Goal: Task Accomplishment & Management: Manage account settings

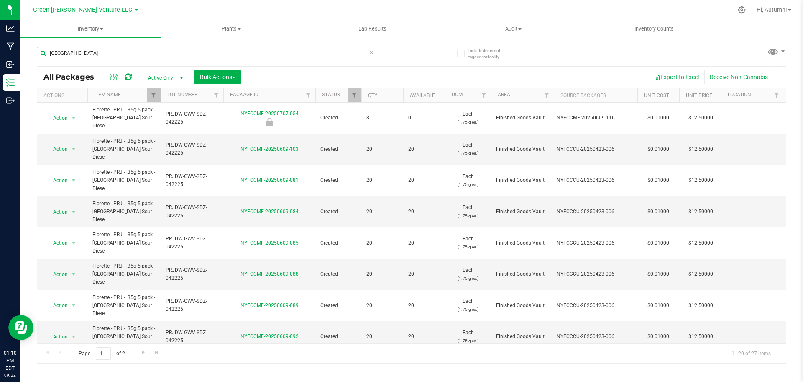
click at [184, 52] on input "albany" at bounding box center [208, 53] width 342 height 13
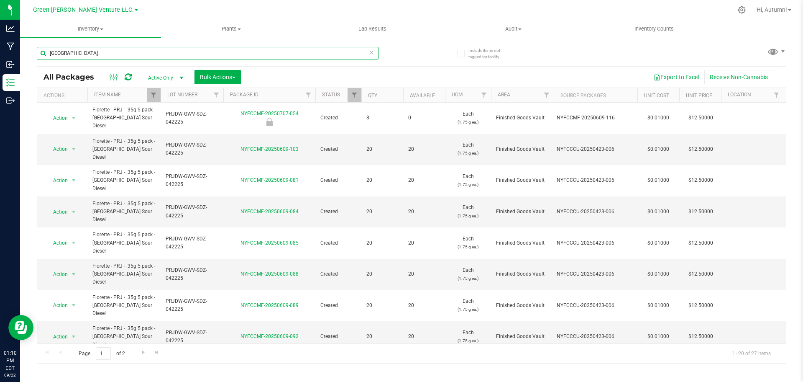
click at [231, 59] on input "albany" at bounding box center [208, 53] width 342 height 13
click at [371, 54] on icon at bounding box center [372, 52] width 6 height 10
click at [371, 54] on input "text" at bounding box center [208, 53] width 342 height 13
paste input "NYFCCMF-20250822-024"
type input "NYFCCMF-20250822-024"
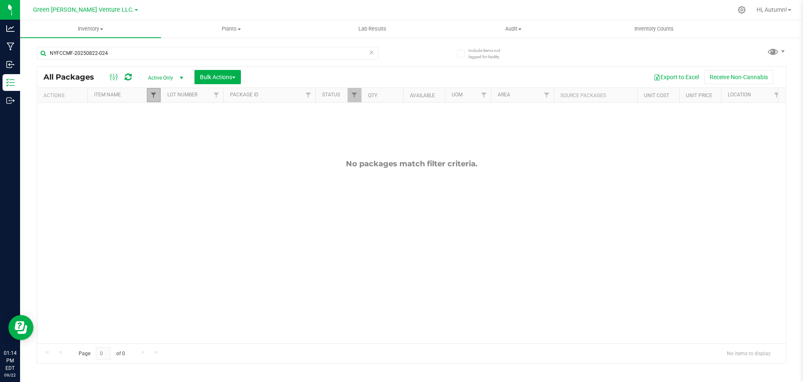
click at [151, 96] on span "Filter" at bounding box center [153, 95] width 7 height 7
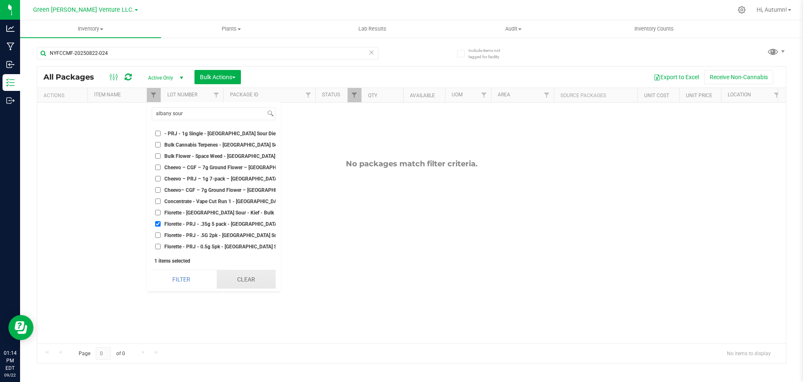
click at [247, 279] on button "Clear" at bounding box center [246, 279] width 59 height 18
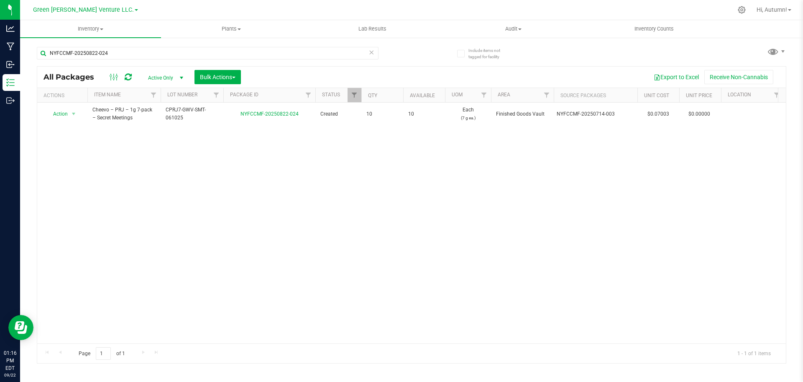
click at [369, 52] on icon at bounding box center [372, 52] width 6 height 10
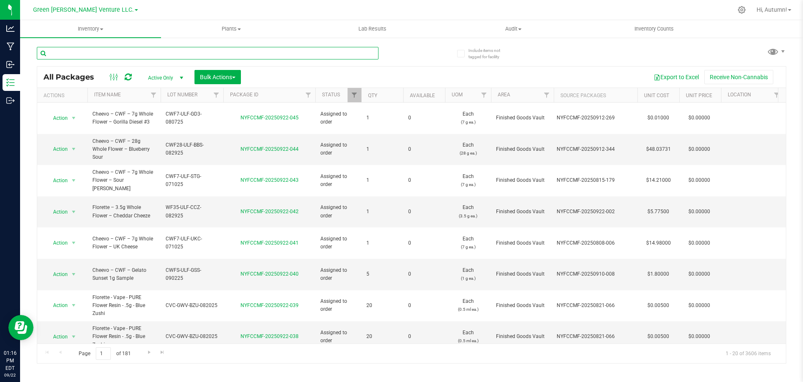
click at [373, 54] on input "text" at bounding box center [208, 53] width 342 height 13
paste input "NYFCCMF-20250725-013"
type input "NYFCCMF-20250725-013"
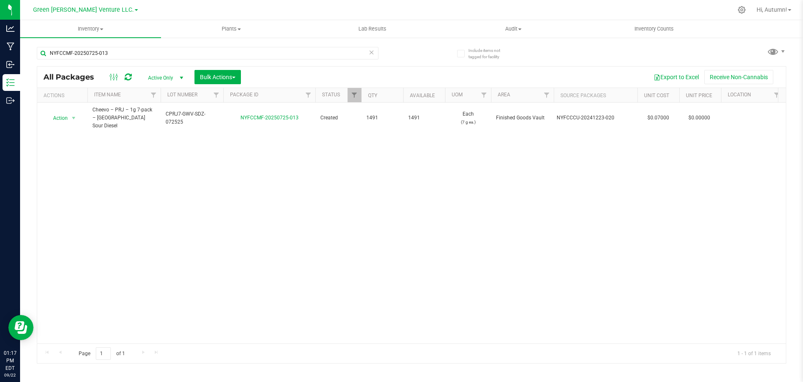
click at [374, 53] on icon at bounding box center [372, 52] width 6 height 10
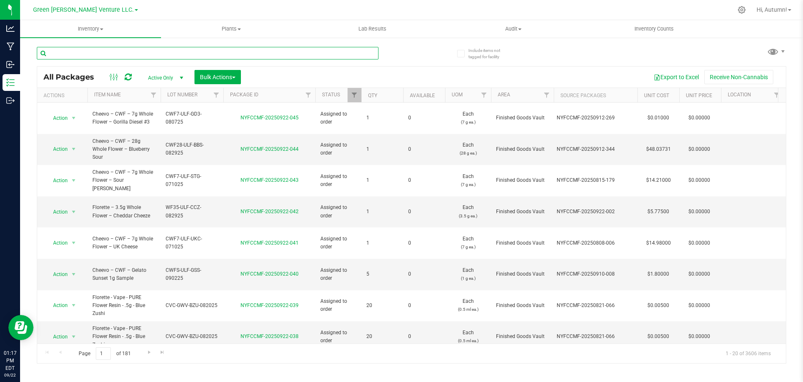
click at [365, 50] on input "text" at bounding box center [208, 53] width 342 height 13
paste input "NYFCCMF-20250715-006"
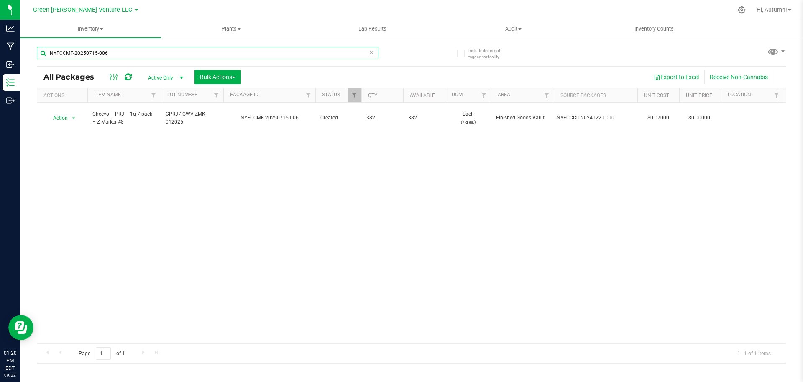
type input "NYFCCMF-20250715-006"
click at [369, 53] on icon at bounding box center [372, 52] width 6 height 10
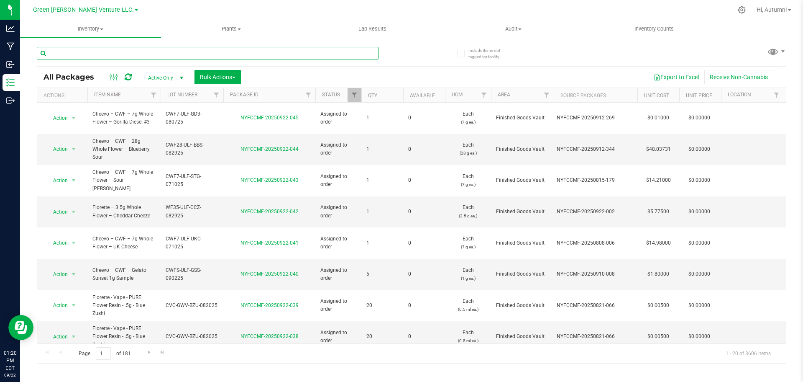
click at [369, 53] on input "text" at bounding box center [208, 53] width 342 height 13
paste input "NYFCCMF-20250725-013"
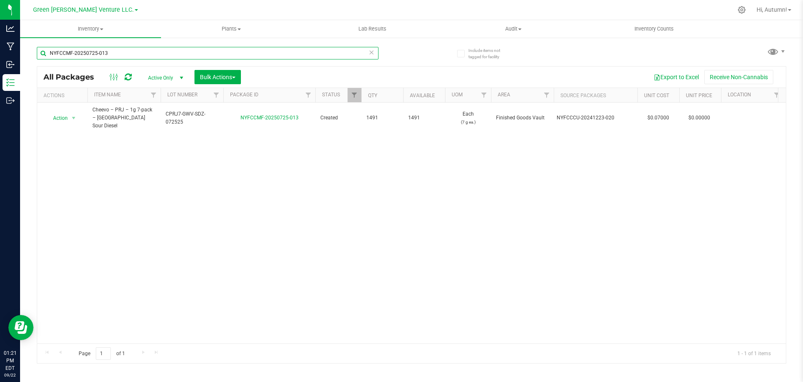
click at [242, 48] on input "NYFCCMF-20250725-013" at bounding box center [208, 53] width 342 height 13
paste input "15-006"
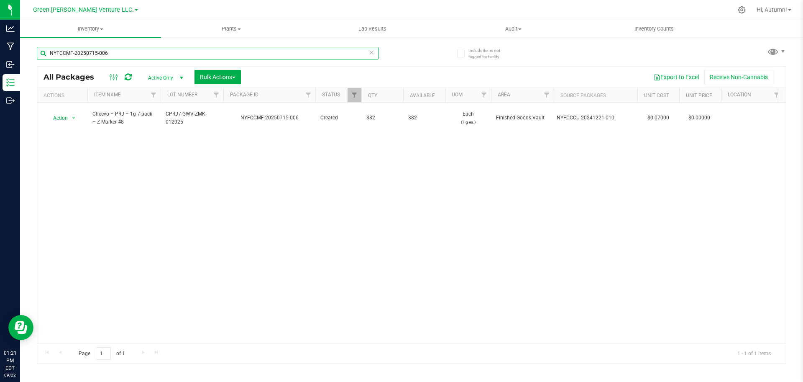
type input "NYFCCMF-20250715-006"
click at [372, 51] on icon at bounding box center [372, 52] width 6 height 10
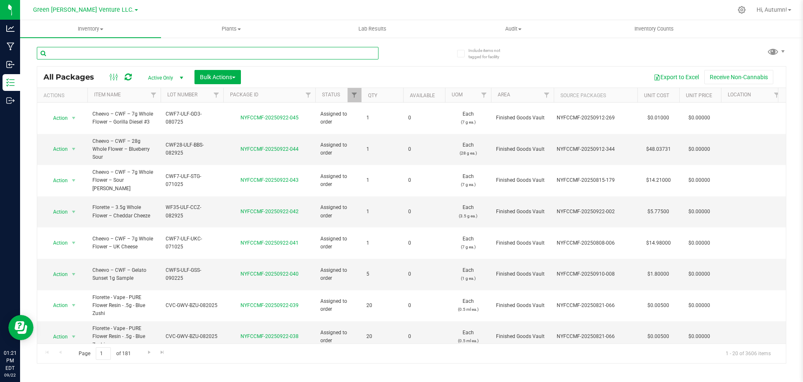
click at [372, 51] on input "text" at bounding box center [208, 53] width 342 height 13
paste input "NYFCCMF-20250617-006"
type input "NYFCCMF-20250617-006"
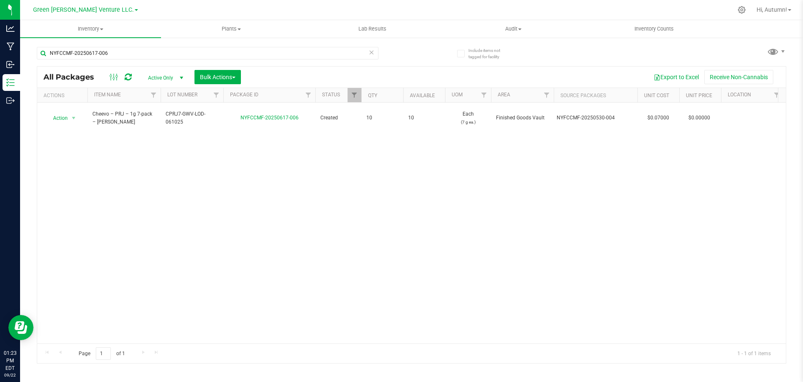
click at [372, 51] on icon at bounding box center [372, 52] width 6 height 10
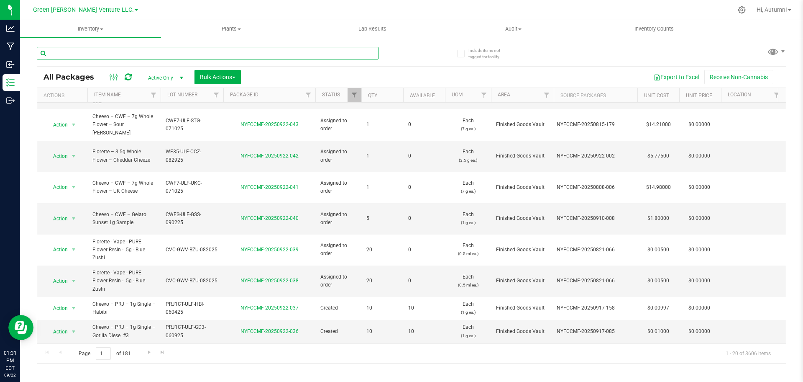
click at [295, 53] on input "text" at bounding box center [208, 53] width 342 height 13
paste input "NYFCCMF-20250617-006"
type input "NYFCCMF-20250617-006"
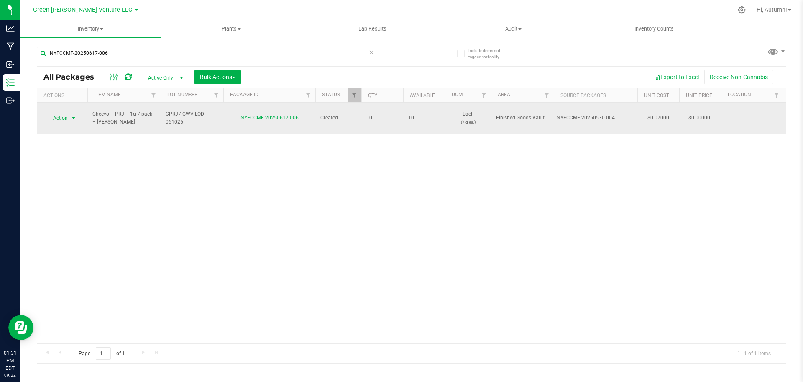
click at [75, 115] on span "select" at bounding box center [73, 118] width 7 height 7
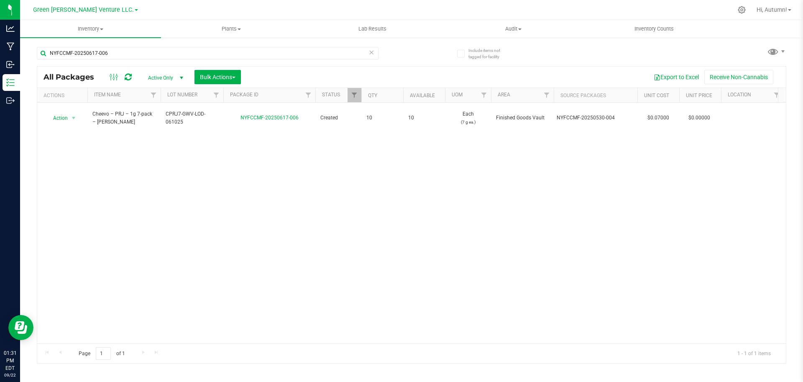
drag, startPoint x: 152, startPoint y: 146, endPoint x: 143, endPoint y: 146, distance: 8.8
click at [143, 146] on div "Action Action Adjust qty Create package Edit attributes Global inventory Locate…" at bounding box center [411, 223] width 749 height 241
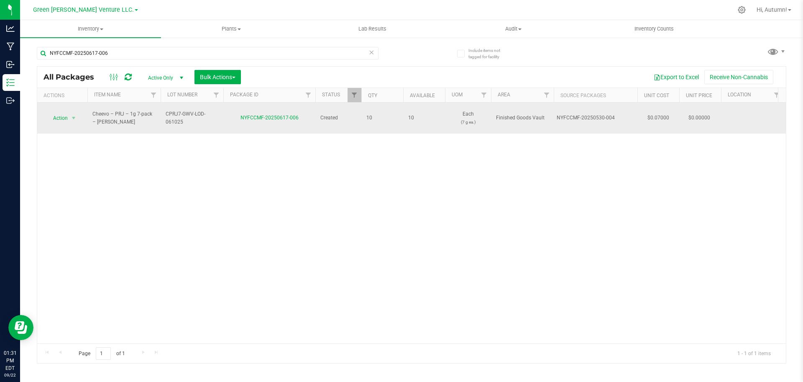
drag, startPoint x: 122, startPoint y: 118, endPoint x: 93, endPoint y: 107, distance: 30.9
click at [93, 110] on span "Cheevo – PRJ – 1g 7-pack – Lodi Dodi" at bounding box center [123, 118] width 63 height 16
copy span "Cheevo – PRJ – 1g 7-pack – Lodi Dodi"
drag, startPoint x: 196, startPoint y: 116, endPoint x: 164, endPoint y: 110, distance: 32.4
click at [164, 110] on td "CPRJ7-GWV-LOD-061025" at bounding box center [192, 118] width 63 height 31
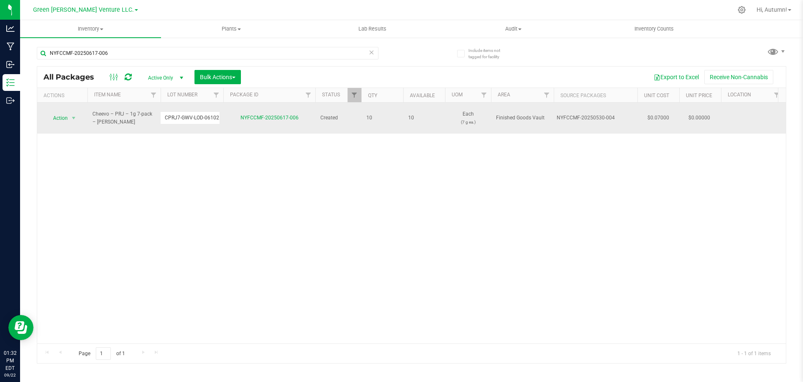
scroll to position [0, 2]
click at [180, 113] on input "CPRJ7-GWV-LOD-061025" at bounding box center [190, 117] width 60 height 13
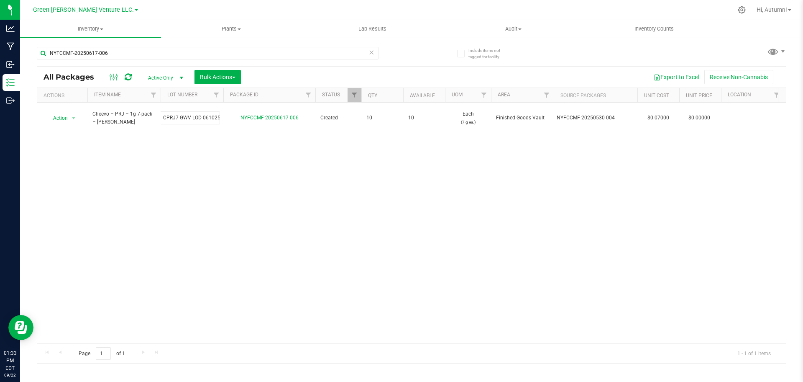
click at [188, 151] on div "Action Action Adjust qty Create package Edit attributes Global inventory Locate…" at bounding box center [411, 223] width 749 height 241
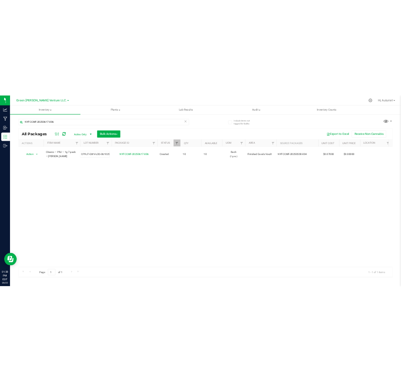
scroll to position [0, 0]
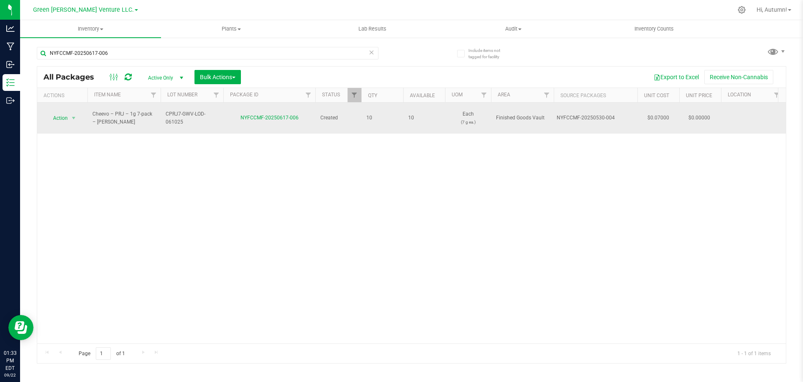
drag, startPoint x: 239, startPoint y: 113, endPoint x: 299, endPoint y: 109, distance: 60.4
click at [299, 109] on td "NYFCCMF-20250617-006" at bounding box center [269, 118] width 92 height 31
copy link "NYFCCMF-20250617-006"
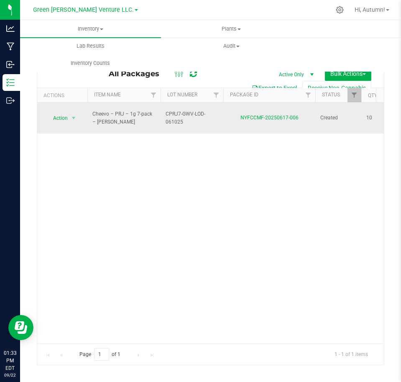
click at [172, 110] on span "CPRJ7-GWV-LOD-061025" at bounding box center [192, 118] width 53 height 16
click at [172, 111] on input "CPRJ7-GWV-LOD-061025" at bounding box center [190, 117] width 60 height 13
click at [172, 107] on td "CPRJ7-GWV-LOD-061025" at bounding box center [192, 118] width 63 height 31
click at [172, 113] on input "CPRJ7-GWV-LOD-061025" at bounding box center [190, 117] width 60 height 13
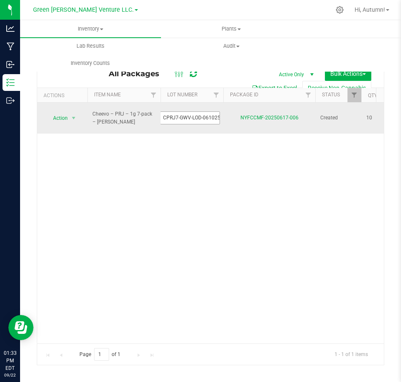
click at [172, 112] on input "CPRJ7-GWV-LOD-061025" at bounding box center [190, 117] width 60 height 13
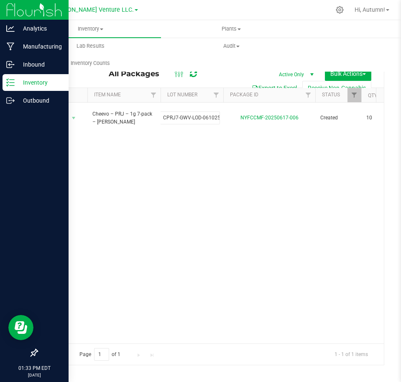
scroll to position [0, 0]
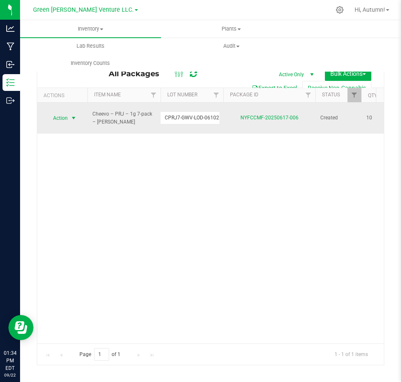
click at [72, 115] on span "select" at bounding box center [73, 118] width 7 height 7
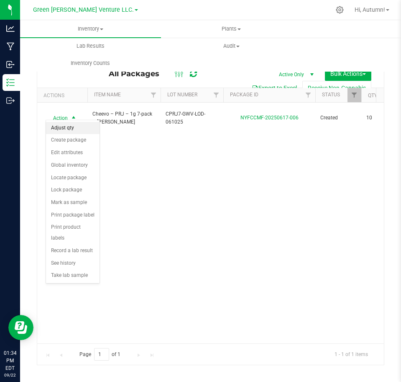
click at [79, 127] on li "Adjust qty" at bounding box center [73, 128] width 54 height 13
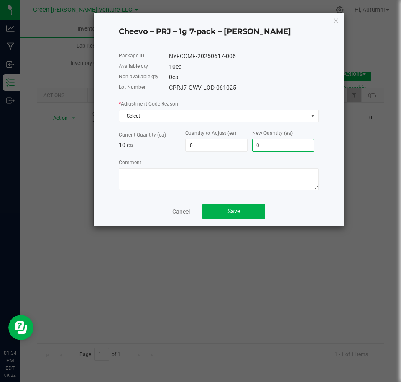
type input "-10"
click at [290, 142] on input at bounding box center [284, 145] width 62 height 12
type input "0"
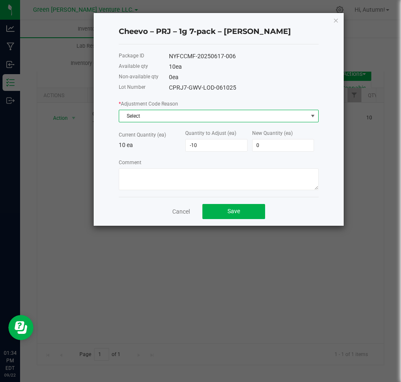
click at [310, 110] on span "Select" at bounding box center [219, 116] width 200 height 13
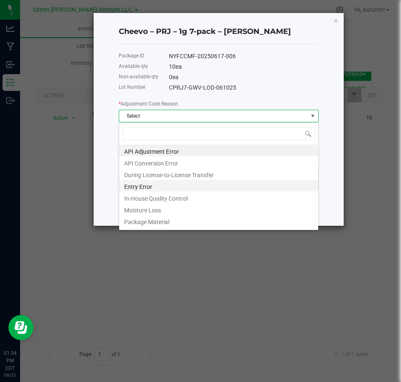
click at [187, 190] on li "Entry Error" at bounding box center [218, 186] width 199 height 12
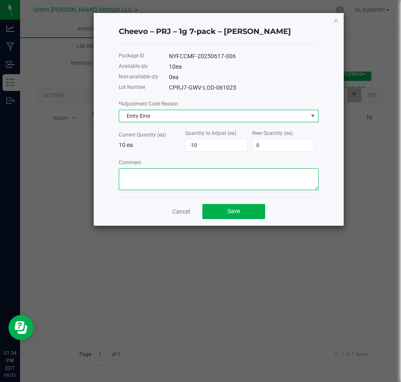
click at [182, 179] on textarea "Comment" at bounding box center [219, 179] width 200 height 22
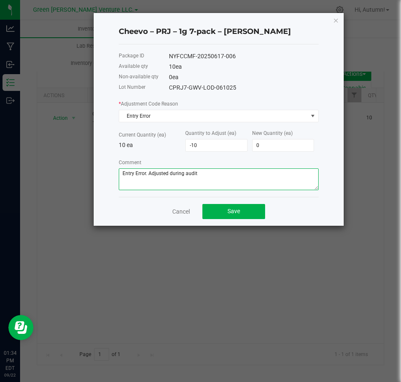
click at [168, 172] on textarea "Comment" at bounding box center [219, 179] width 200 height 22
type textarea "Entry Error. Adjusted to reflect audit"
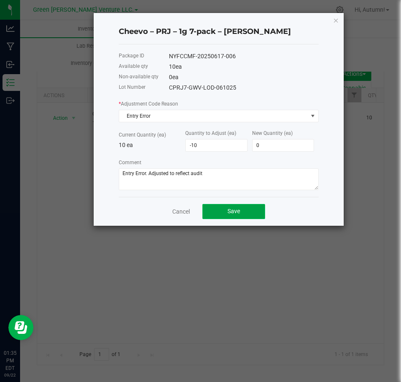
click at [232, 205] on button "Save" at bounding box center [234, 211] width 63 height 15
